Goal: Information Seeking & Learning: Learn about a topic

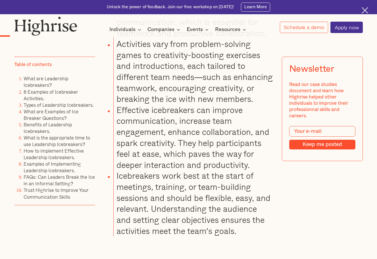
scroll to position [579, 0]
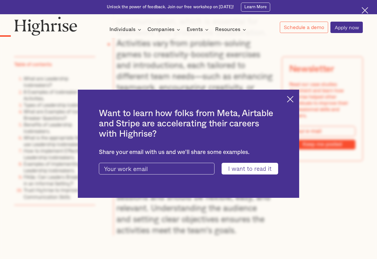
drag, startPoint x: 290, startPoint y: 100, endPoint x: 286, endPoint y: 101, distance: 4.6
click at [290, 100] on img at bounding box center [290, 99] width 7 height 7
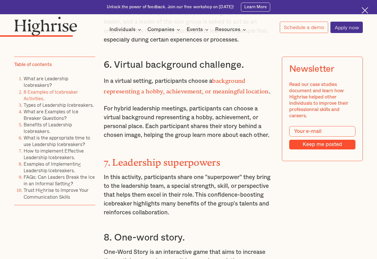
scroll to position [1563, 0]
click at [111, 156] on strong "7. Leadership superpowers" at bounding box center [162, 159] width 117 height 6
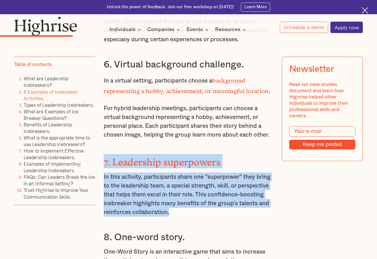
drag, startPoint x: 105, startPoint y: 124, endPoint x: 241, endPoint y: 172, distance: 144.8
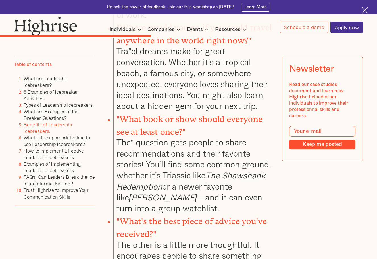
scroll to position [2803, 0]
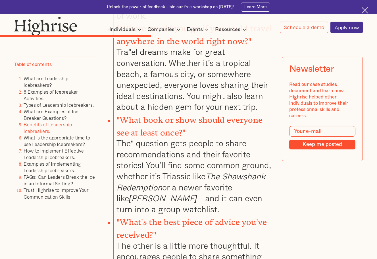
click at [160, 214] on li ""What's the best piece of advice you've received?" The other is a little more t…" at bounding box center [193, 259] width 160 height 91
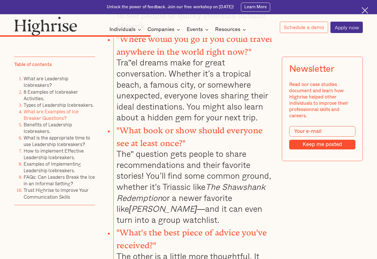
scroll to position [2794, 0]
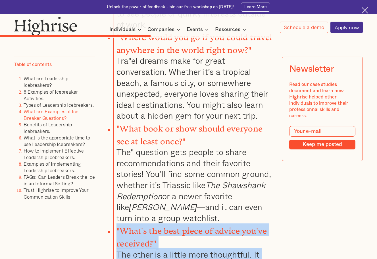
drag, startPoint x: 215, startPoint y: 227, endPoint x: 116, endPoint y: 149, distance: 125.8
copy li ""What's the best piece of advice you've received?" The other is a little more t…"
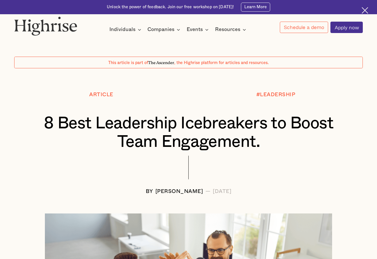
scroll to position [0, 0]
click at [43, 27] on img at bounding box center [45, 25] width 63 height 19
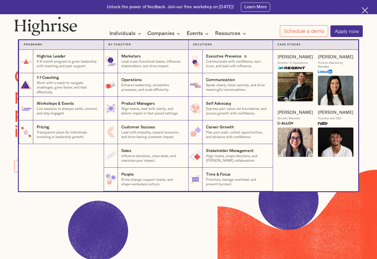
click at [231, 63] on p "Communicate with confidence, earn trust, and lead with influence." at bounding box center [237, 63] width 62 height 9
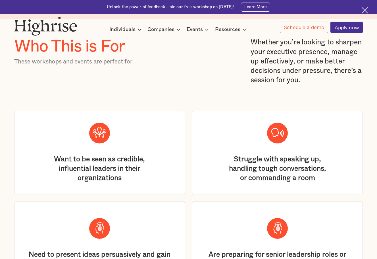
scroll to position [858, 0]
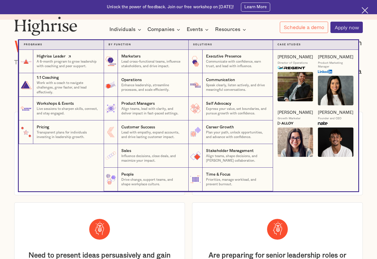
click at [86, 64] on p "A 6-month program to grow leadership with coaching and peer support." at bounding box center [68, 63] width 62 height 9
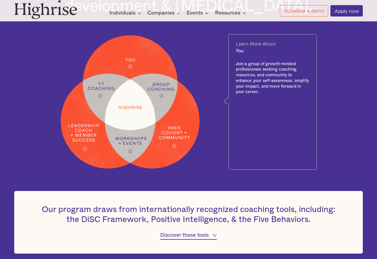
scroll to position [304, 0]
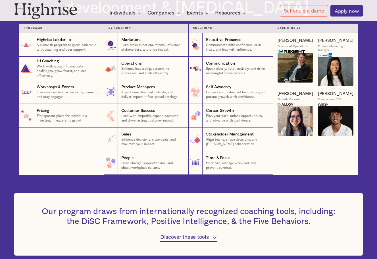
click at [69, 39] on icon at bounding box center [70, 40] width 6 height 7
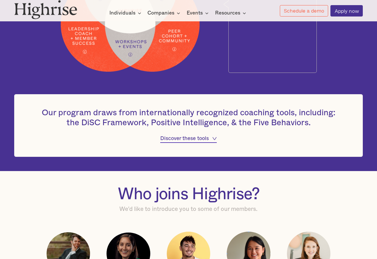
click at [215, 140] on div at bounding box center [214, 138] width 5 height 7
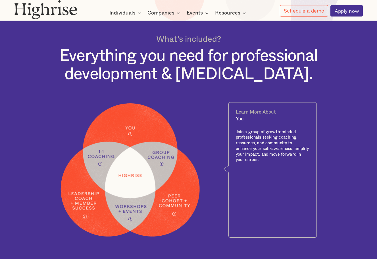
scroll to position [237, 0]
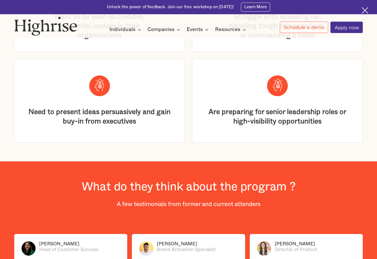
scroll to position [1006, 0]
